Goal: Use online tool/utility: Utilize a website feature to perform a specific function

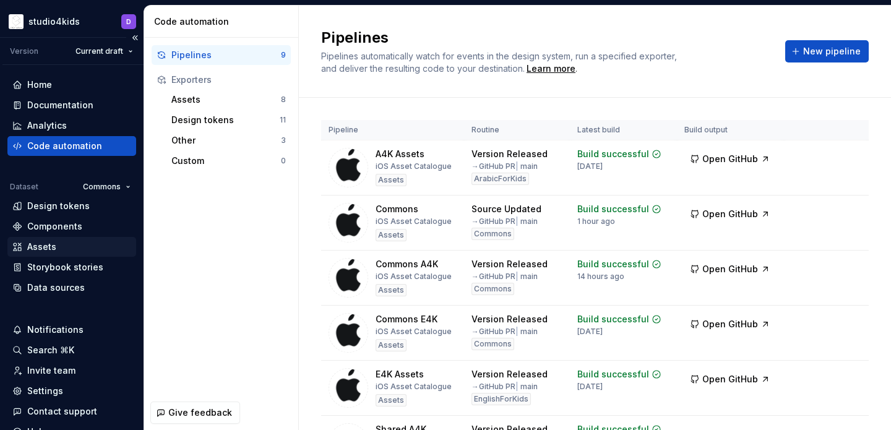
click at [51, 240] on div "Assets" at bounding box center [71, 247] width 129 height 20
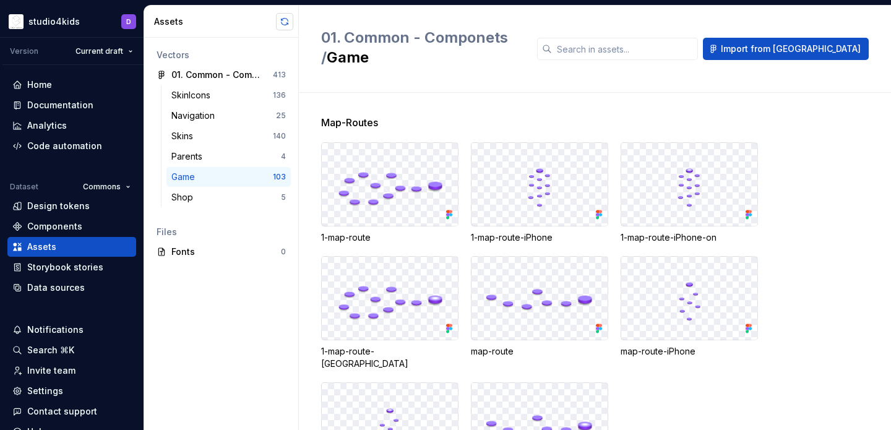
click at [288, 27] on button "button" at bounding box center [284, 21] width 17 height 17
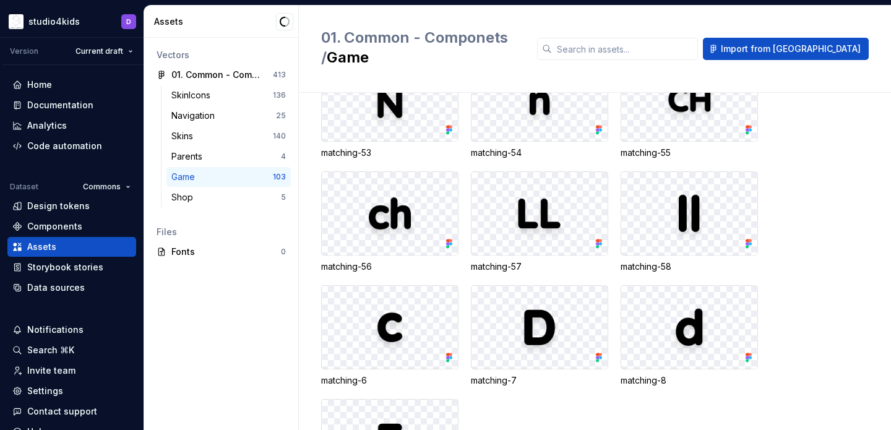
scroll to position [4122, 0]
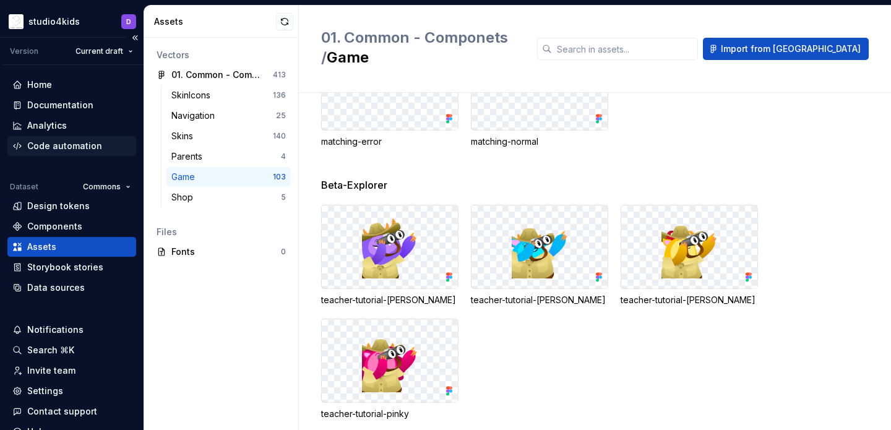
click at [104, 150] on div "Code automation" at bounding box center [71, 146] width 119 height 12
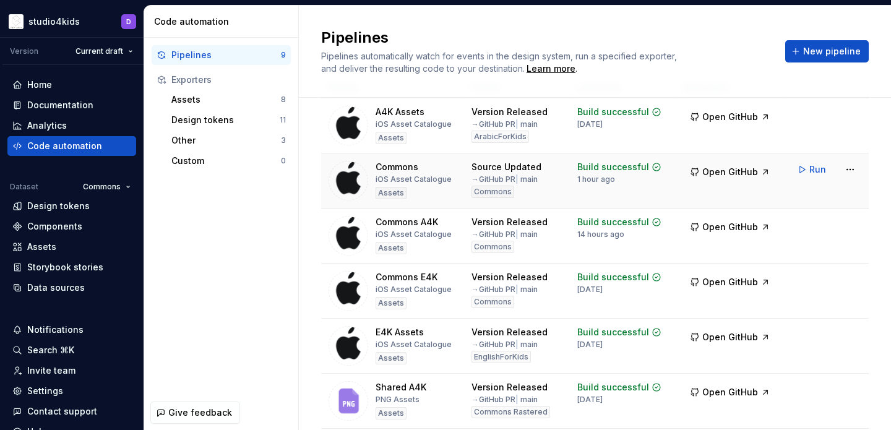
scroll to position [38, 0]
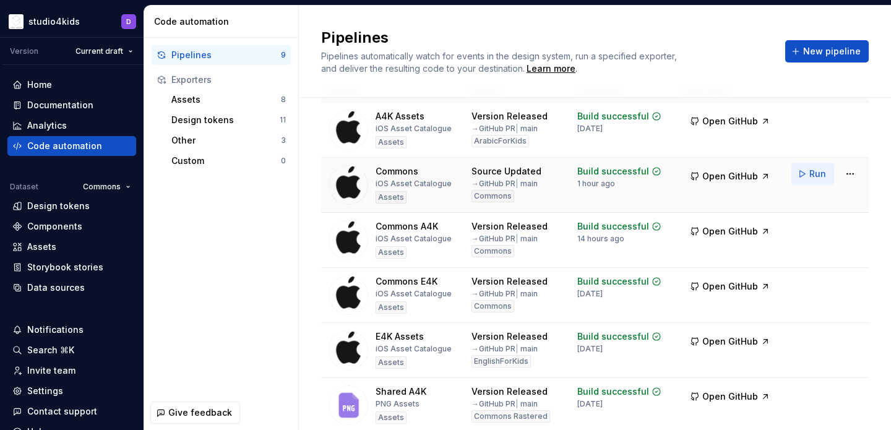
click at [814, 175] on span "Run" at bounding box center [817, 174] width 17 height 12
click at [745, 178] on span "Open GitHub" at bounding box center [730, 176] width 56 height 12
click at [817, 172] on span "Run" at bounding box center [817, 174] width 17 height 12
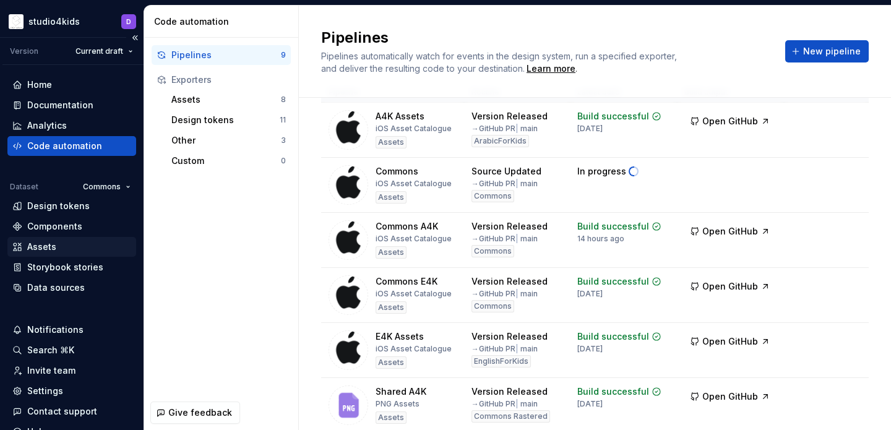
click at [64, 247] on div "Assets" at bounding box center [71, 247] width 119 height 12
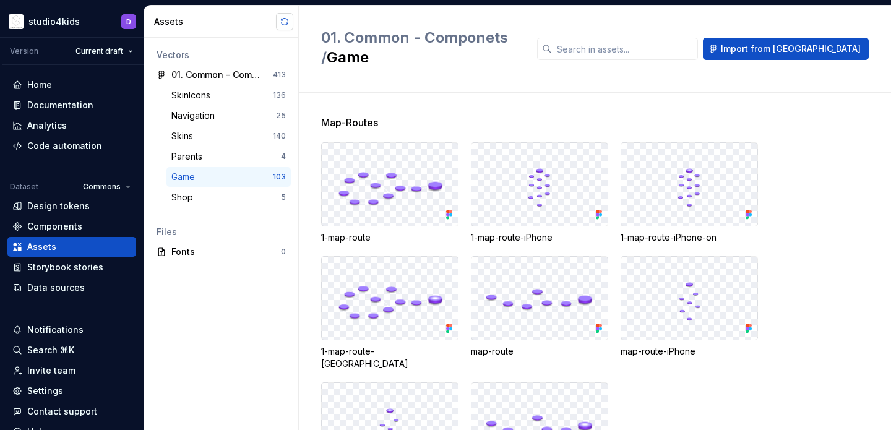
click at [280, 16] on button "button" at bounding box center [284, 21] width 17 height 17
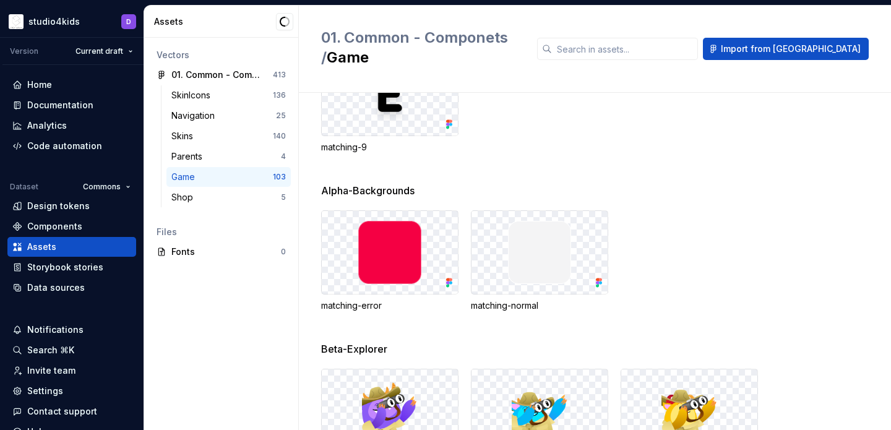
scroll to position [4122, 0]
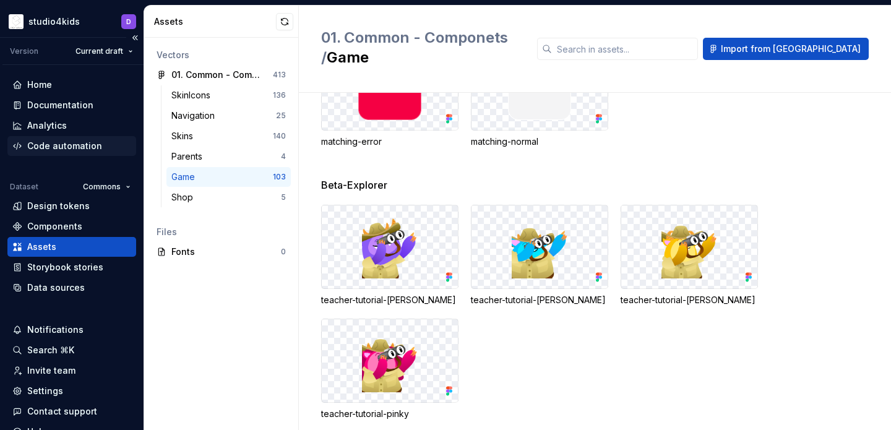
click at [33, 139] on div "Code automation" at bounding box center [71, 146] width 129 height 20
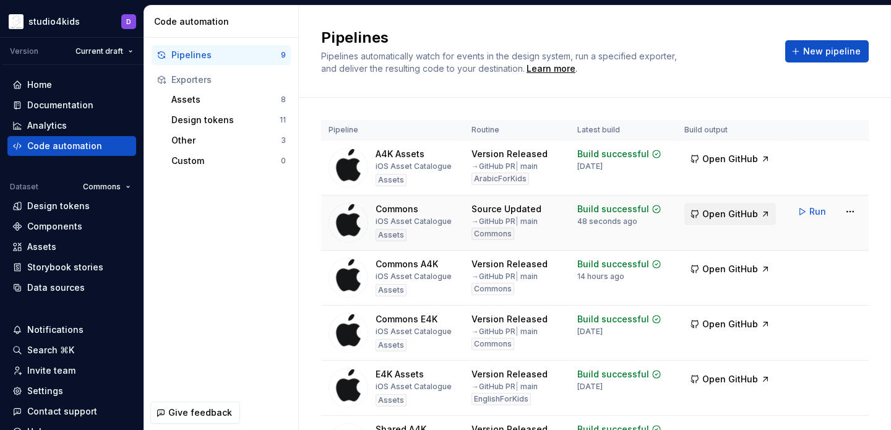
click at [739, 212] on span "Open GitHub" at bounding box center [730, 214] width 56 height 12
click at [807, 213] on button "Run" at bounding box center [812, 211] width 43 height 22
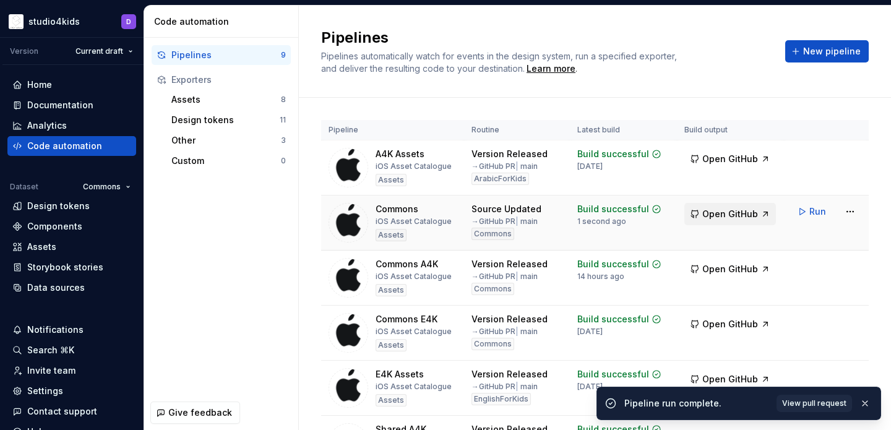
click at [703, 212] on button "Open GitHub" at bounding box center [730, 214] width 92 height 22
